Goal: Task Accomplishment & Management: Manage account settings

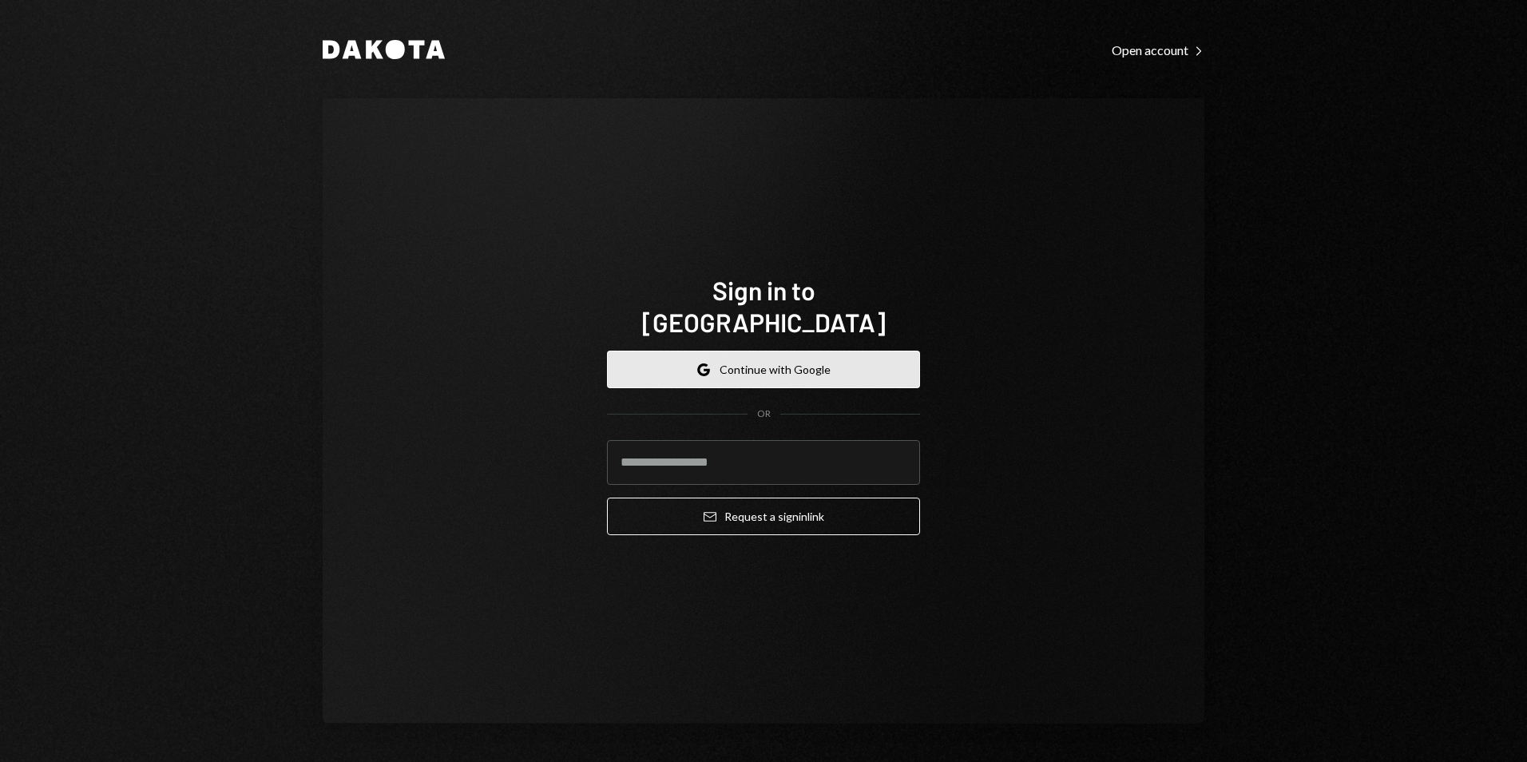
click at [732, 360] on button "Google Continue with Google" at bounding box center [763, 370] width 313 height 38
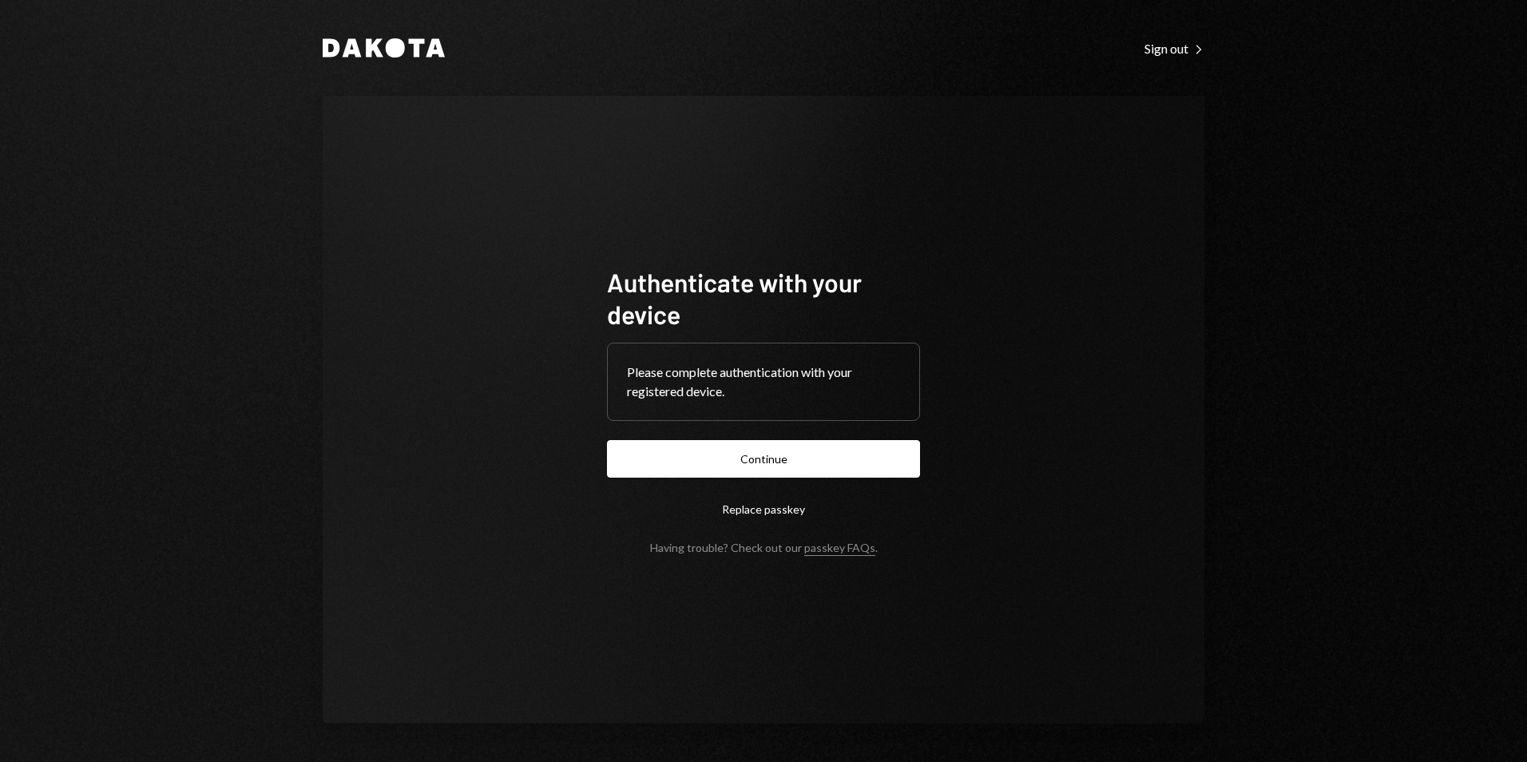
click at [843, 461] on button "Continue" at bounding box center [763, 459] width 313 height 38
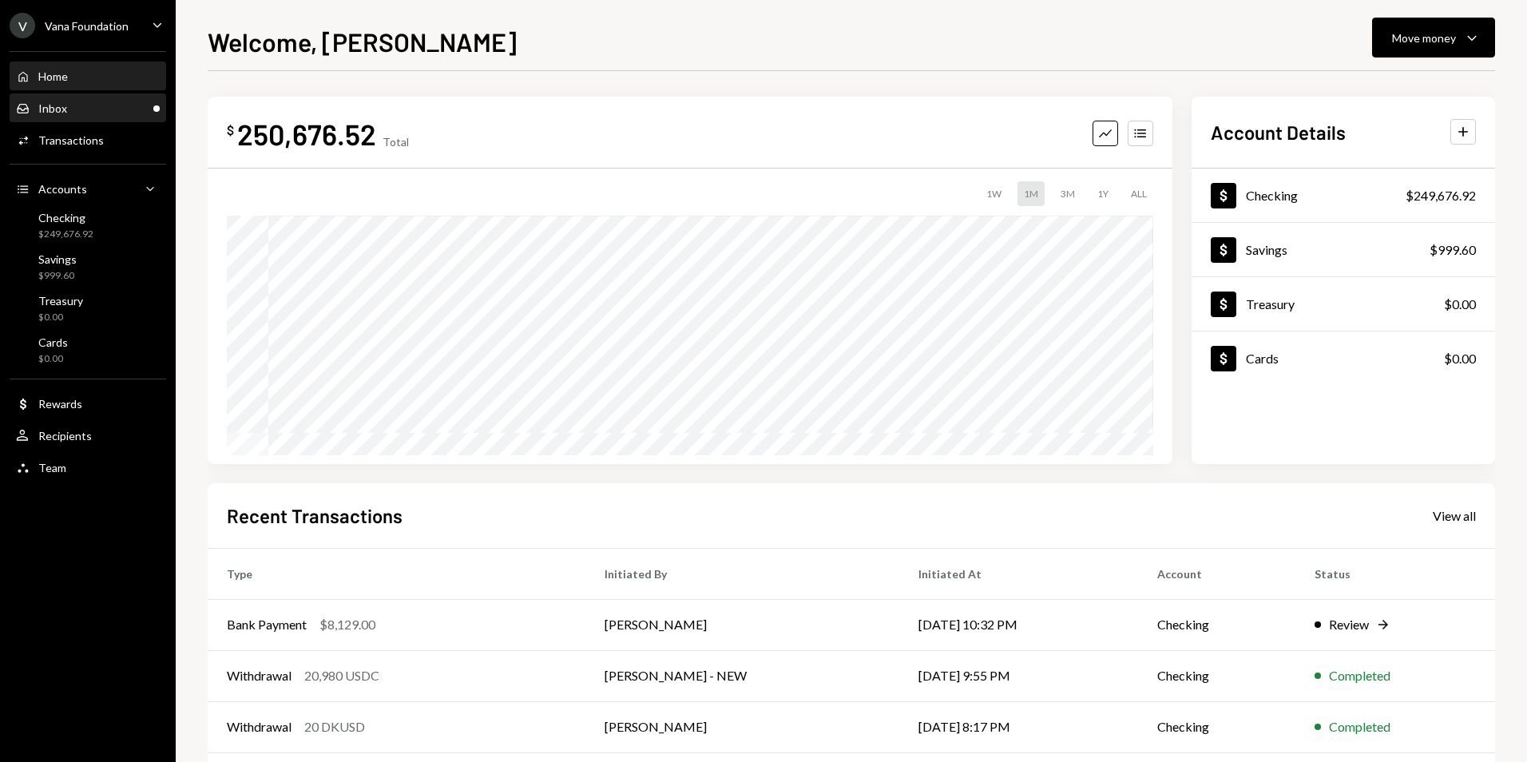
click at [127, 108] on div "Inbox Inbox" at bounding box center [88, 108] width 144 height 14
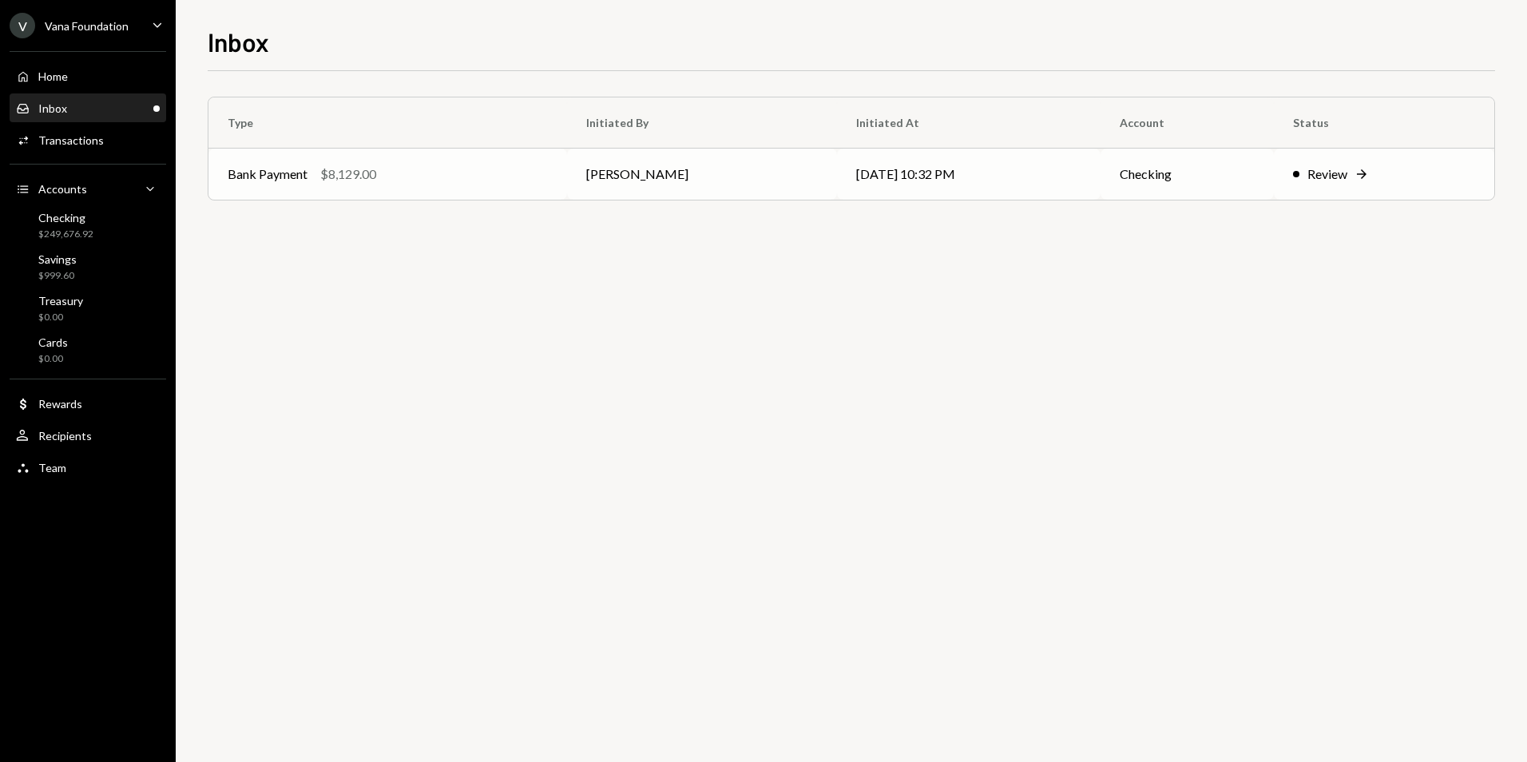
click at [435, 170] on div "Bank Payment $8,129.00" at bounding box center [388, 173] width 320 height 19
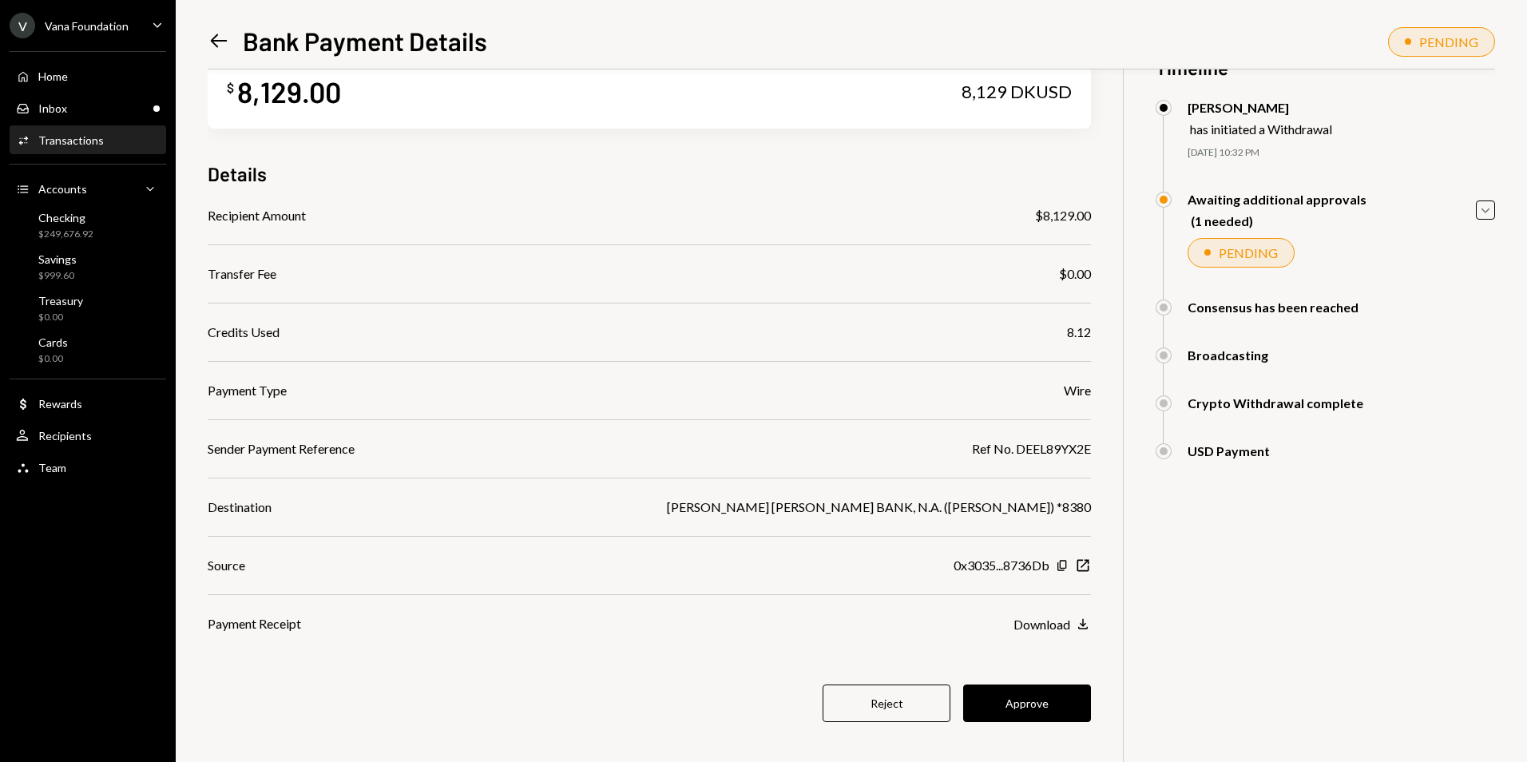
scroll to position [69, 0]
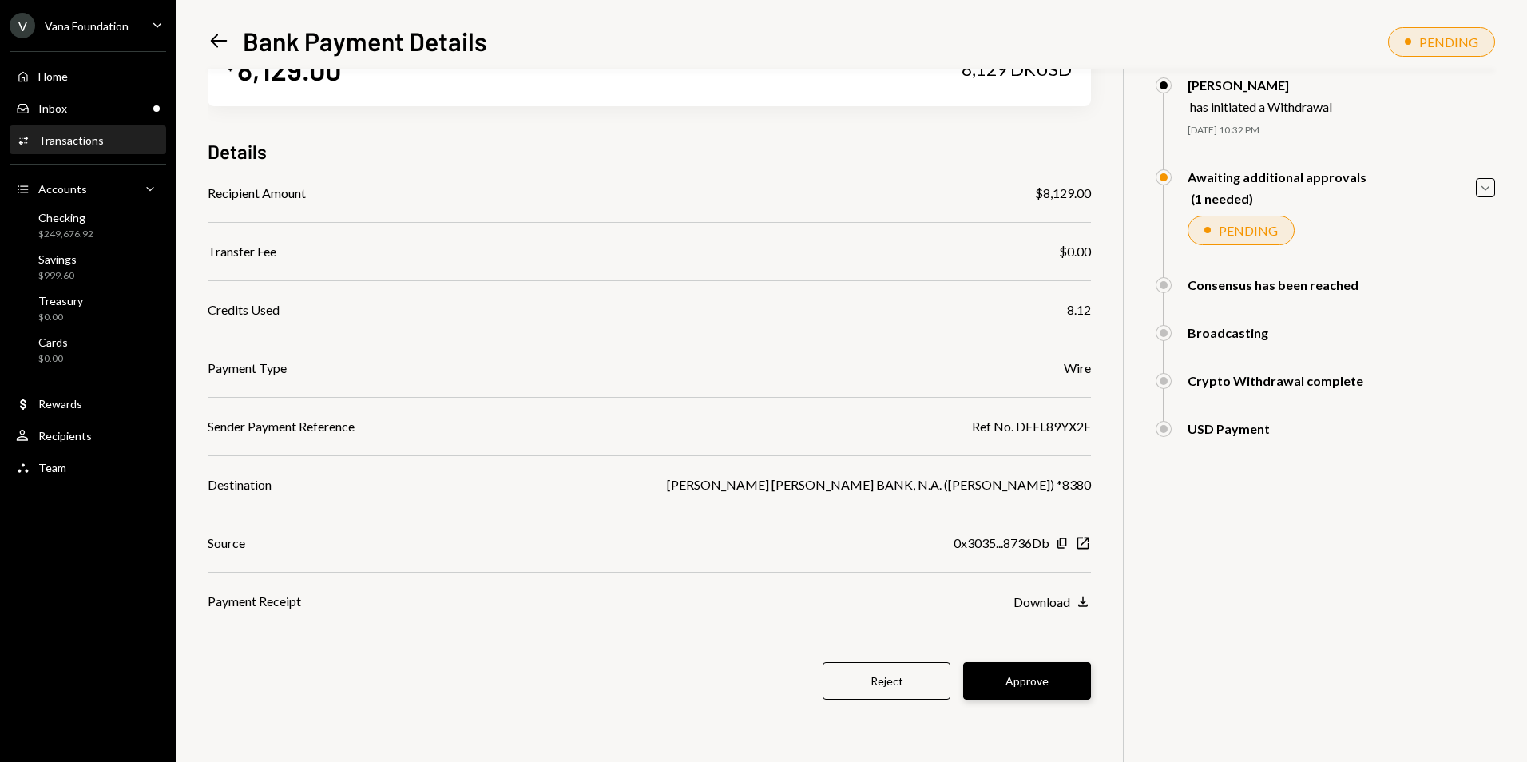
click at [1034, 679] on button "Approve" at bounding box center [1027, 681] width 128 height 38
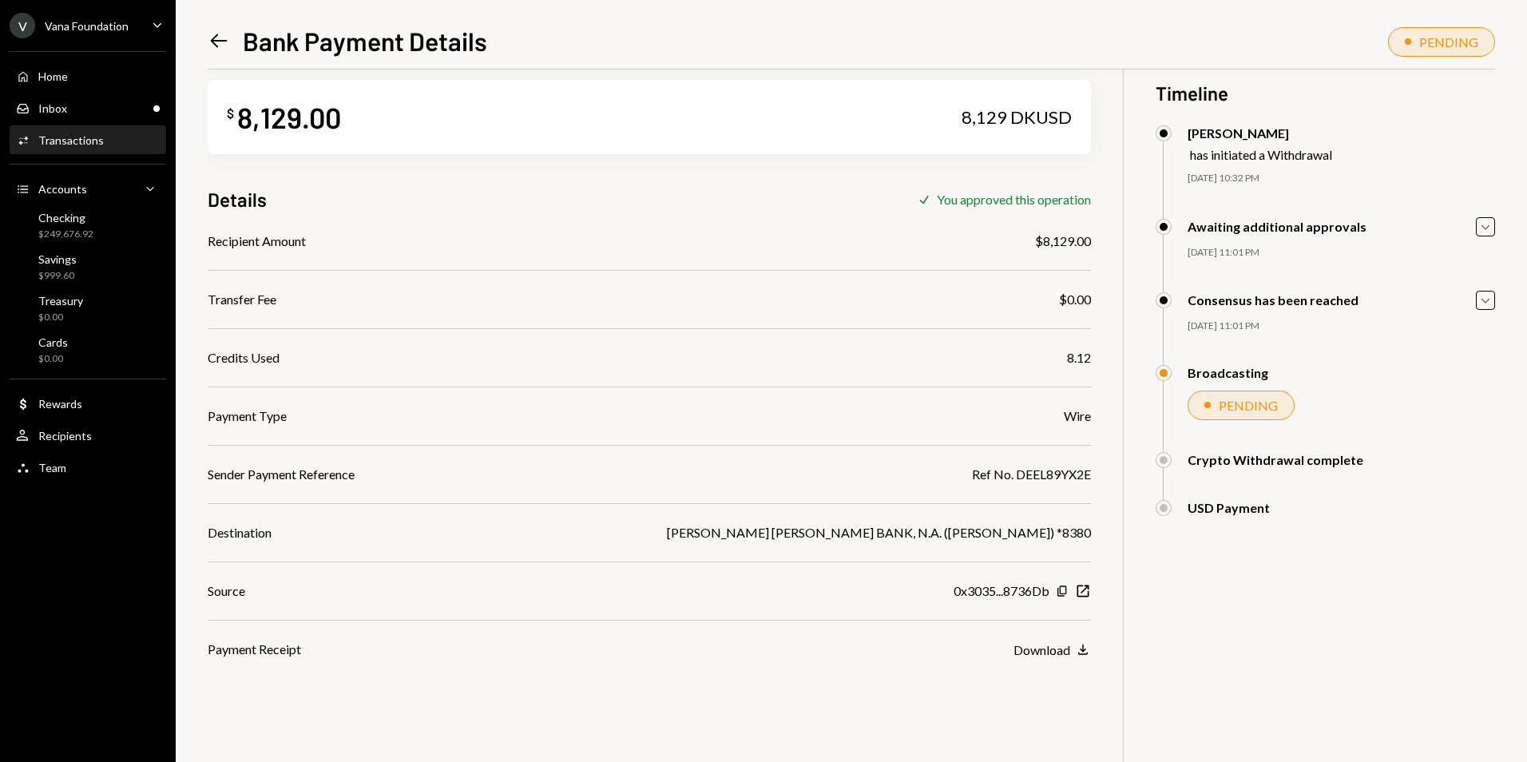
scroll to position [0, 0]
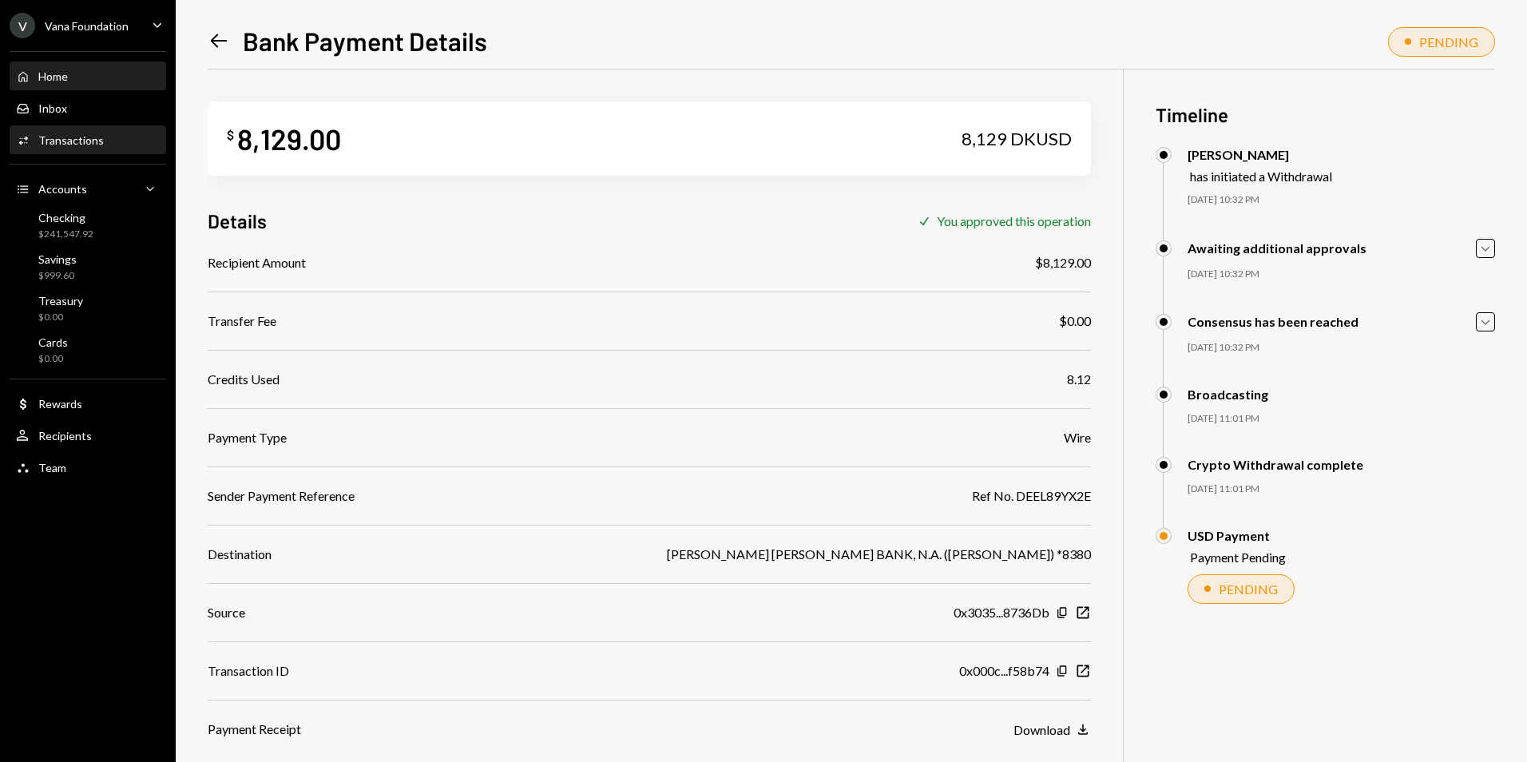
click at [76, 78] on div "Home Home" at bounding box center [88, 76] width 144 height 14
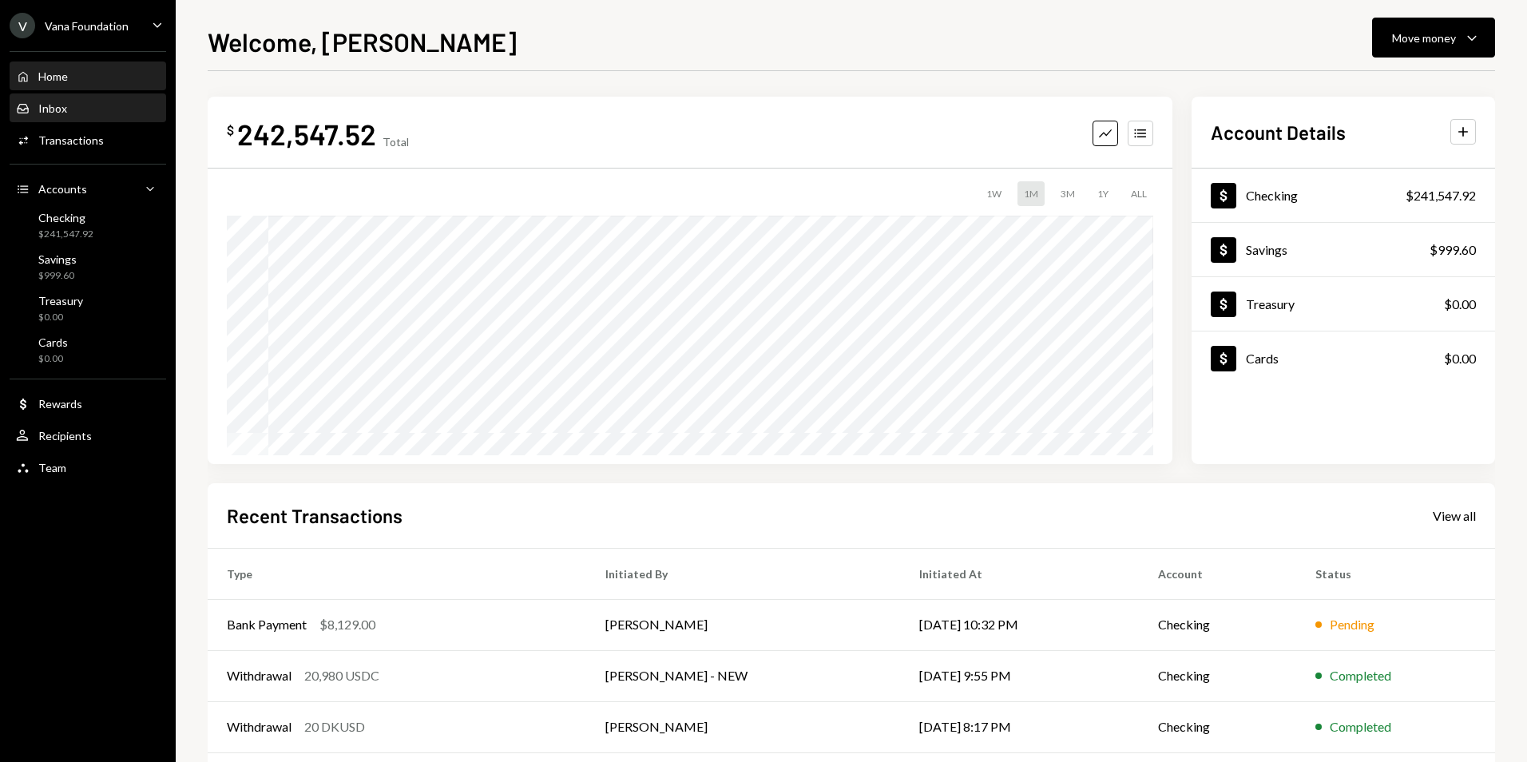
click at [62, 109] on div "Inbox" at bounding box center [52, 108] width 29 height 14
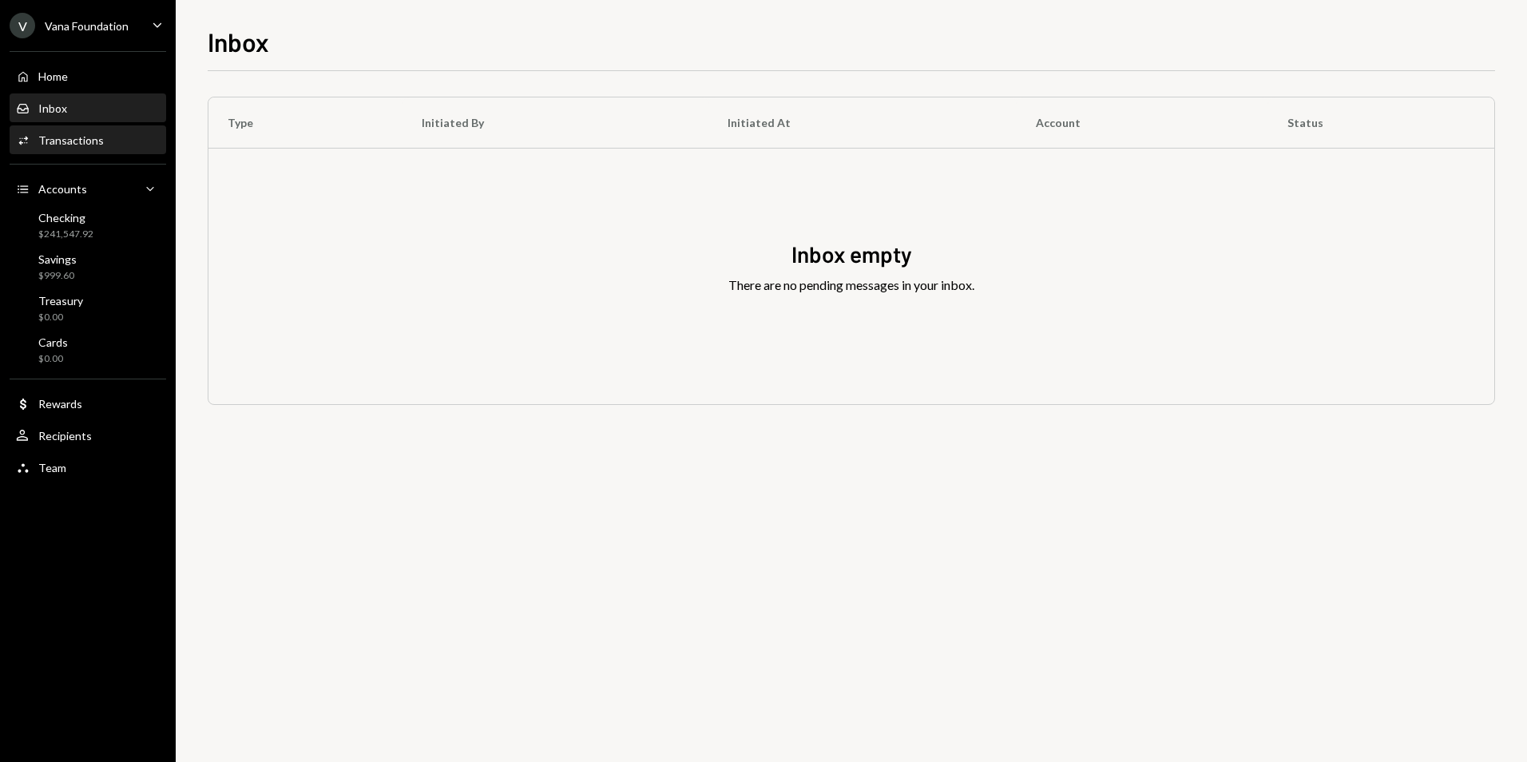
click at [73, 150] on div "Activities Transactions" at bounding box center [88, 140] width 144 height 27
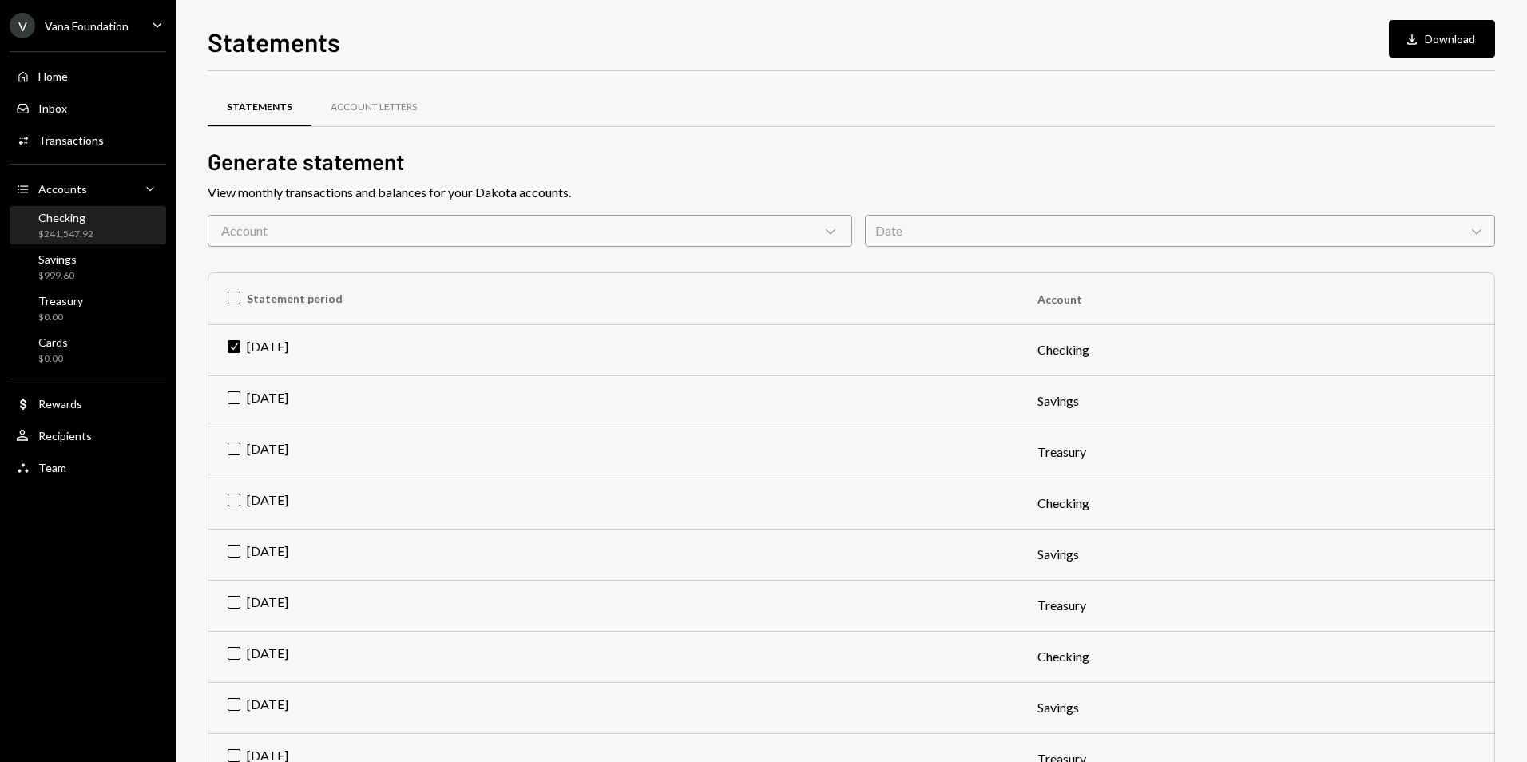
click at [114, 219] on div "Checking $241,547.92" at bounding box center [88, 226] width 144 height 30
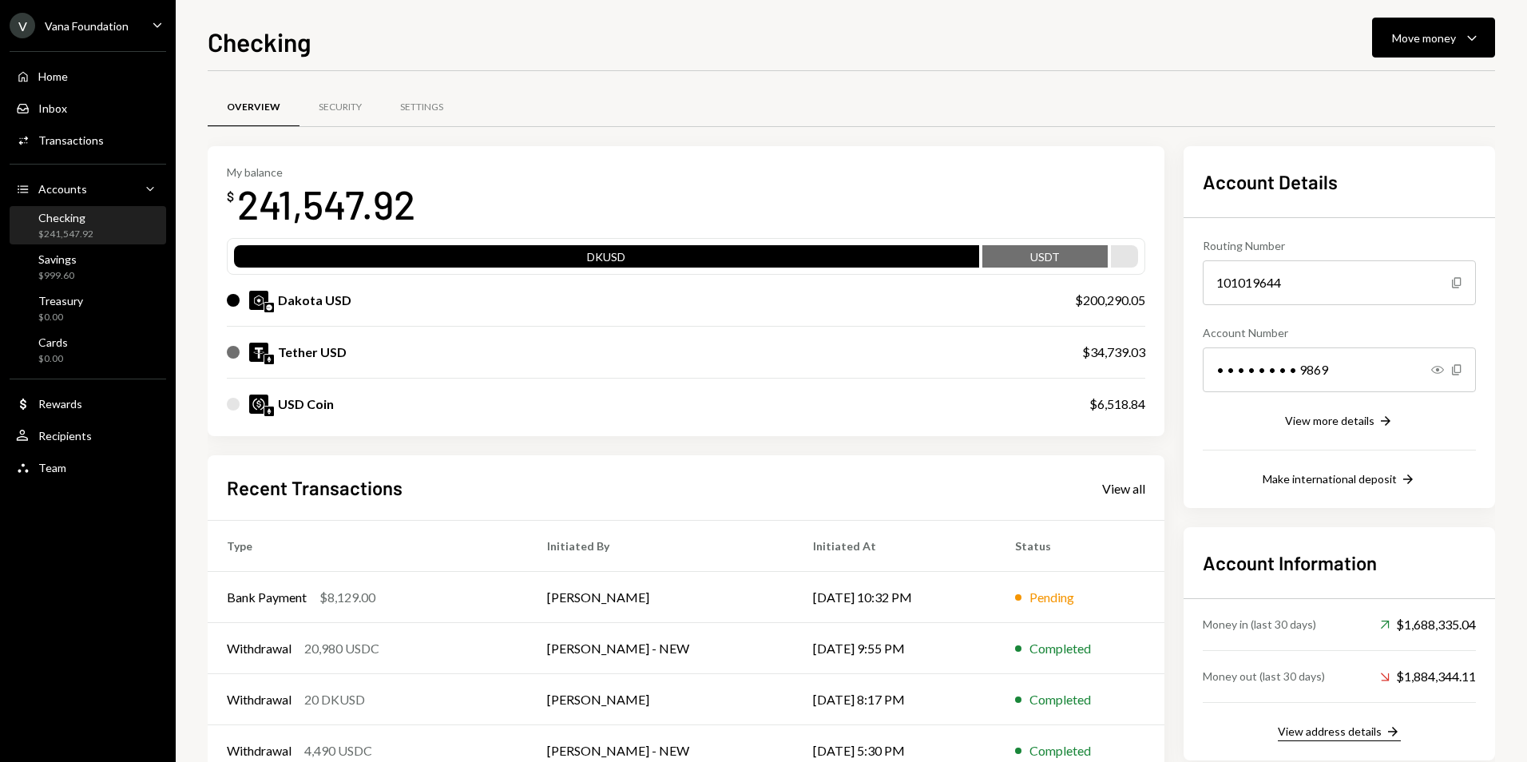
click at [1349, 733] on div "View address details" at bounding box center [1329, 731] width 104 height 14
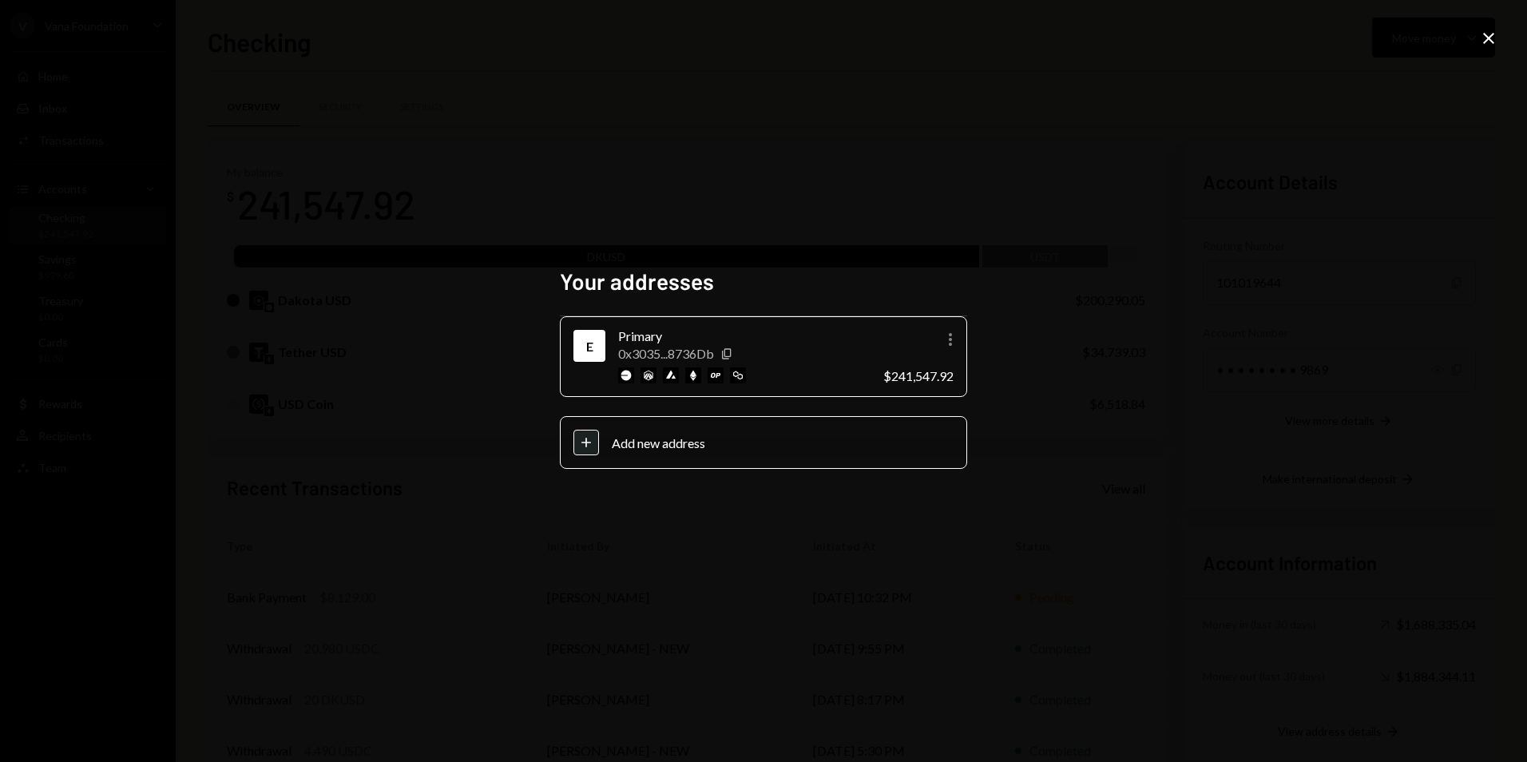
click at [1052, 331] on div "Your addresses E Primary 0x3035...8736Db Copy More $241,547.92 Plus Add new add…" at bounding box center [763, 381] width 1527 height 762
click at [728, 349] on icon "button" at bounding box center [726, 353] width 9 height 10
